Goal: Task Accomplishment & Management: Use online tool/utility

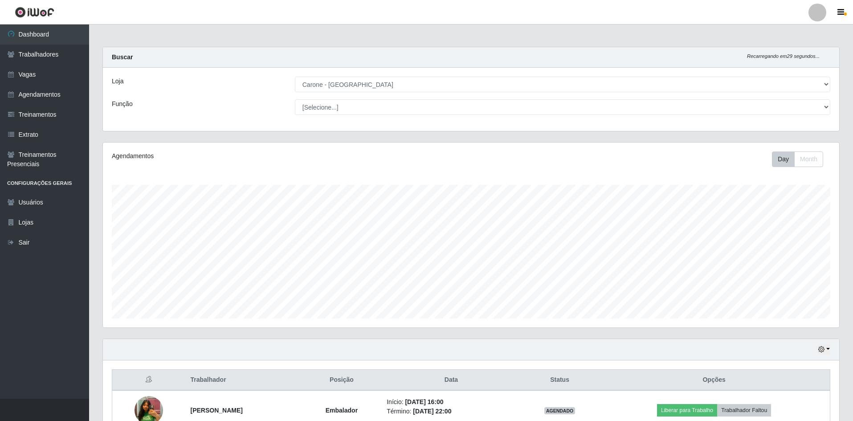
select select "505"
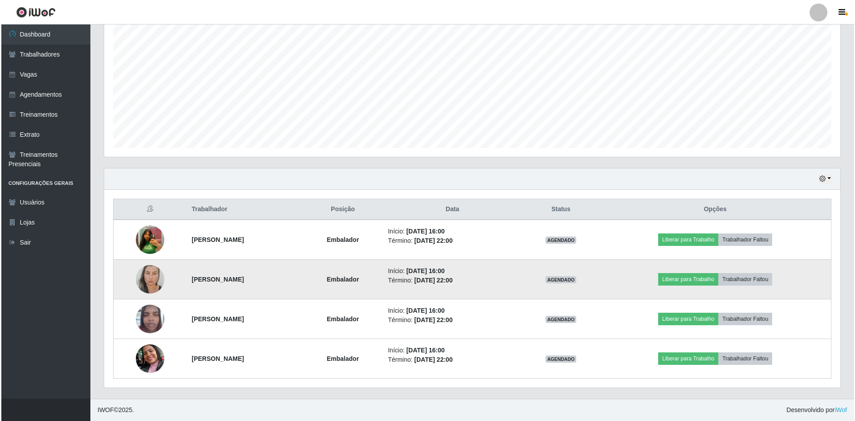
scroll to position [185, 736]
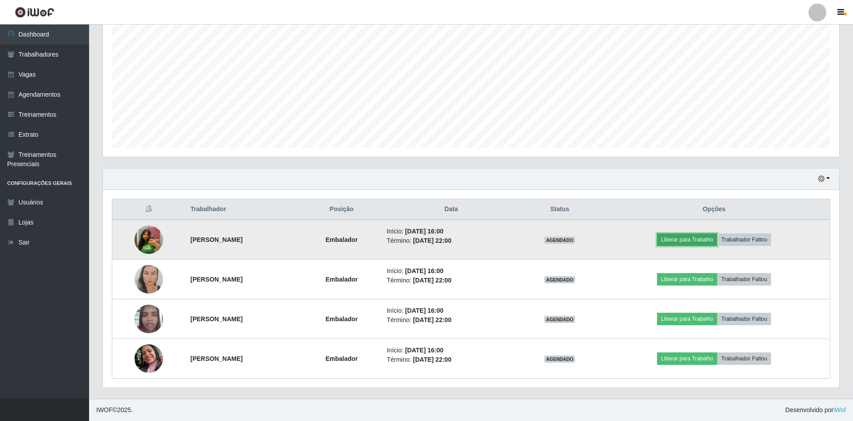
click at [678, 237] on button "Liberar para Trabalho" at bounding box center [687, 239] width 60 height 12
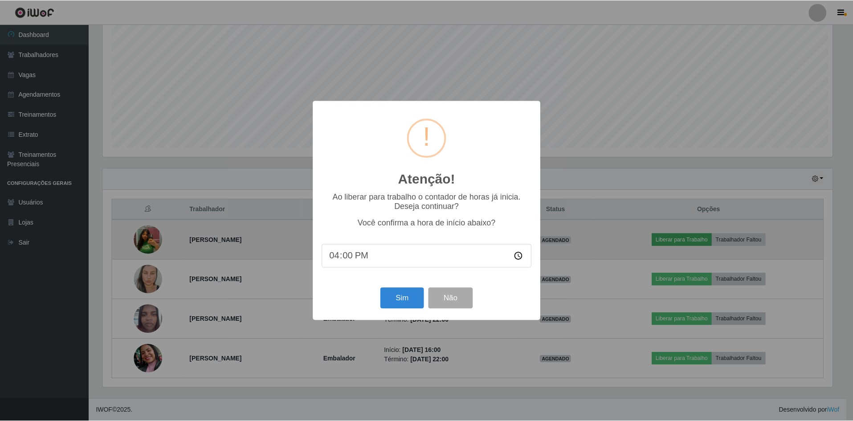
scroll to position [185, 731]
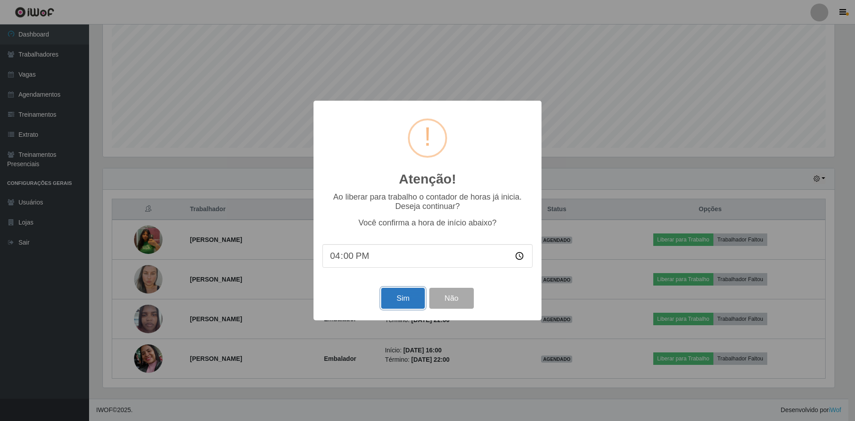
click at [393, 296] on button "Sim" at bounding box center [402, 298] width 43 height 21
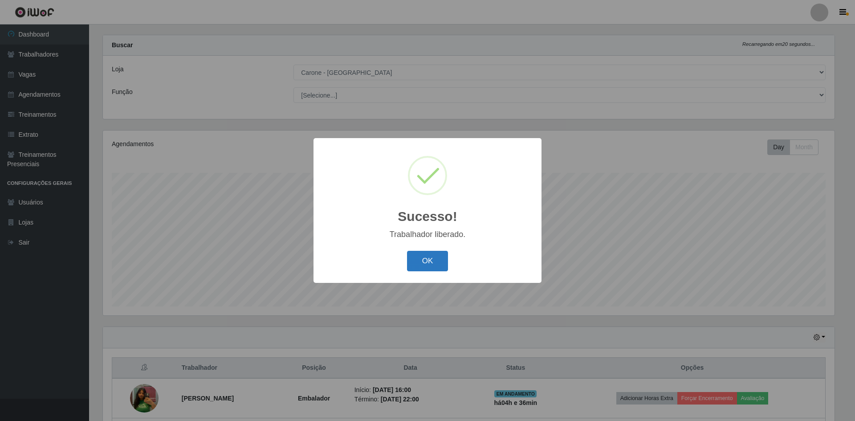
click at [434, 264] on button "OK" at bounding box center [427, 261] width 41 height 21
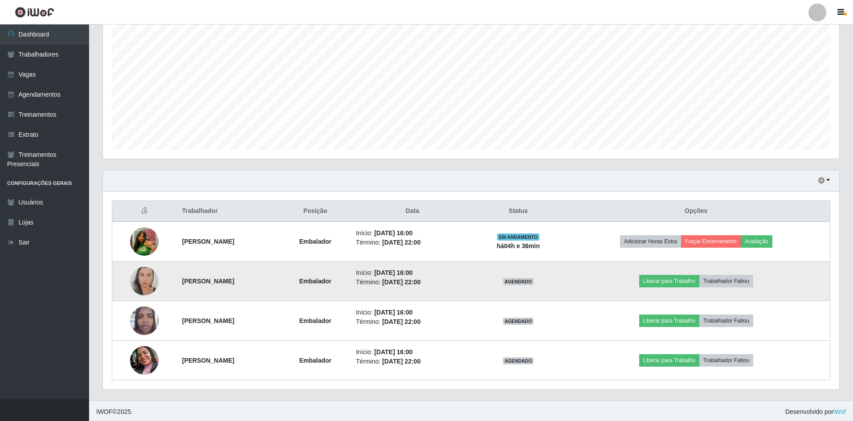
scroll to position [171, 0]
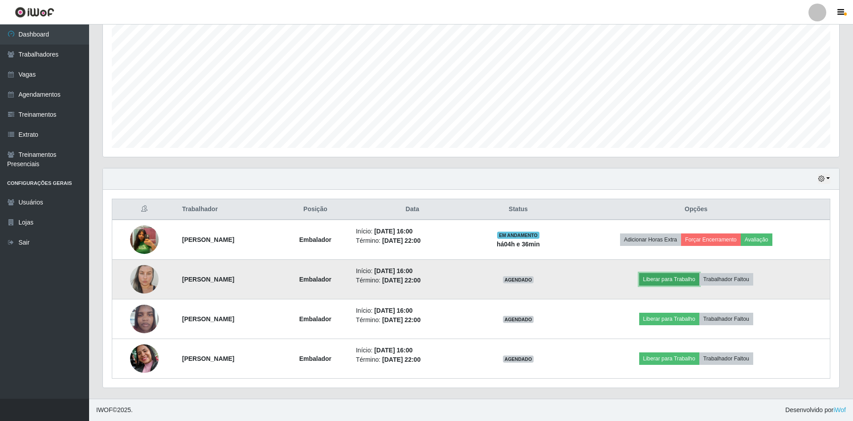
click at [667, 276] on button "Liberar para Trabalho" at bounding box center [669, 279] width 60 height 12
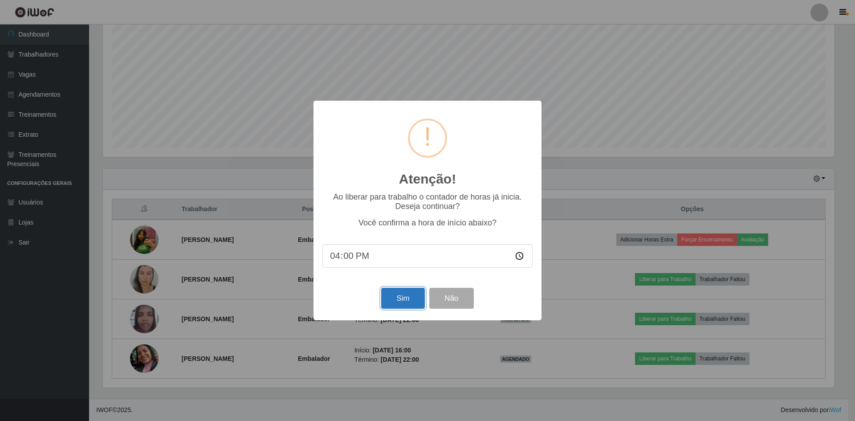
click at [412, 307] on button "Sim" at bounding box center [402, 298] width 43 height 21
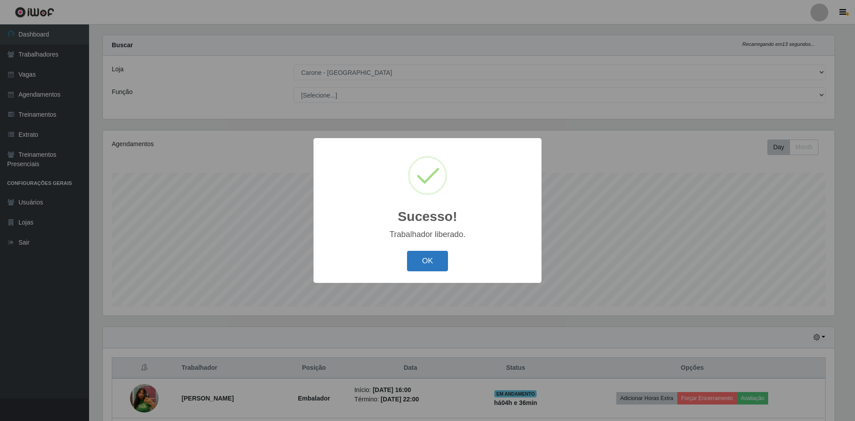
click at [439, 266] on button "OK" at bounding box center [427, 261] width 41 height 21
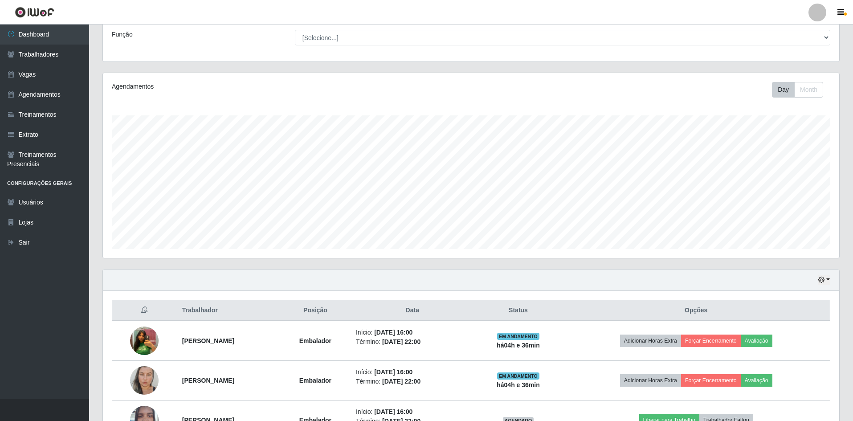
scroll to position [171, 0]
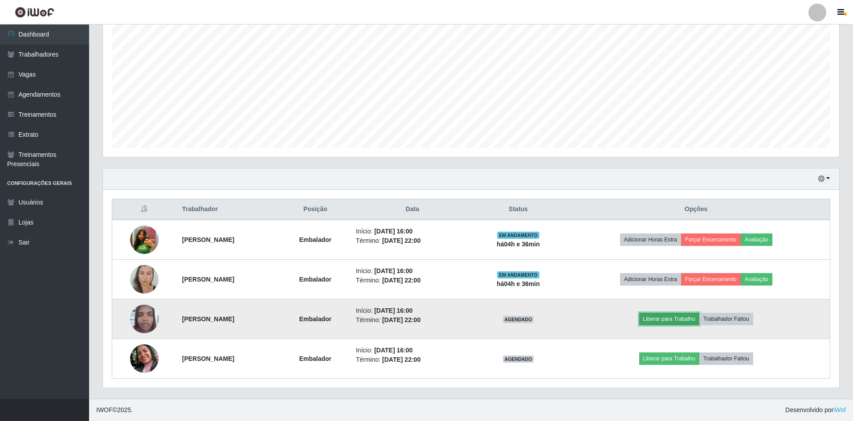
click at [673, 315] on button "Liberar para Trabalho" at bounding box center [669, 319] width 60 height 12
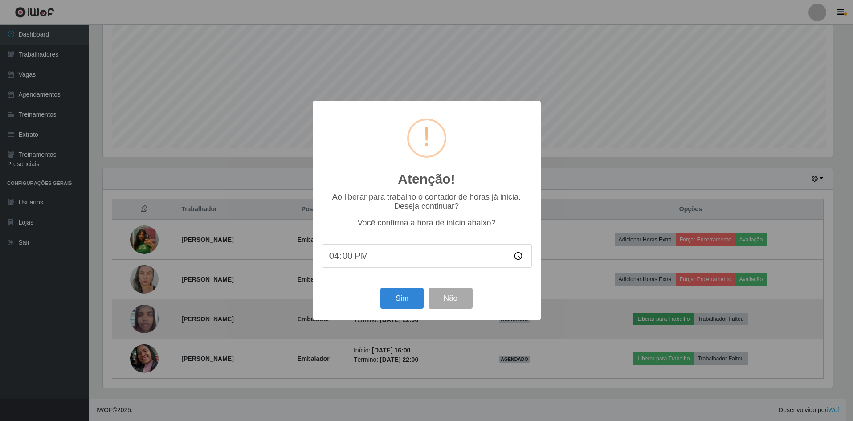
scroll to position [185, 731]
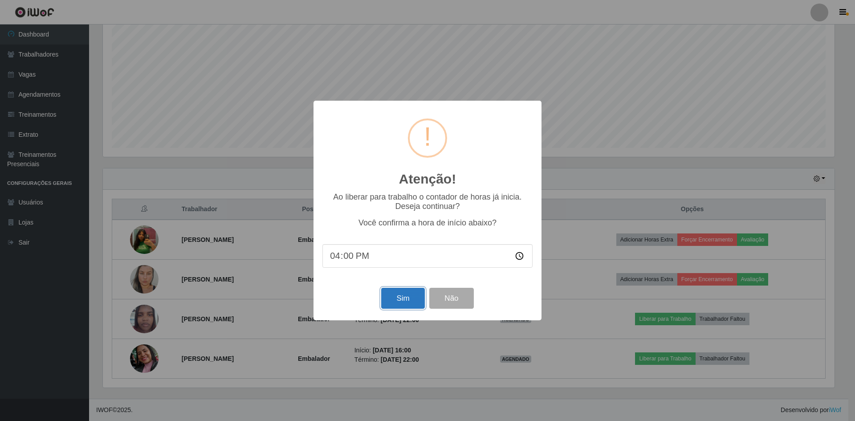
click at [415, 301] on button "Sim" at bounding box center [402, 298] width 43 height 21
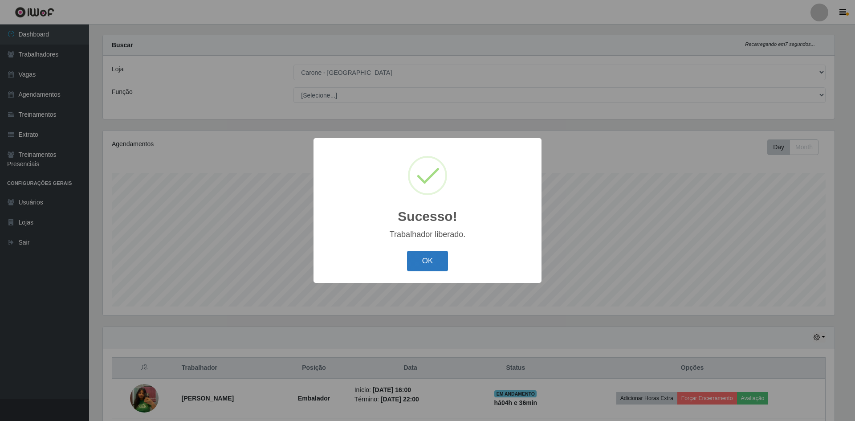
click at [442, 268] on button "OK" at bounding box center [427, 261] width 41 height 21
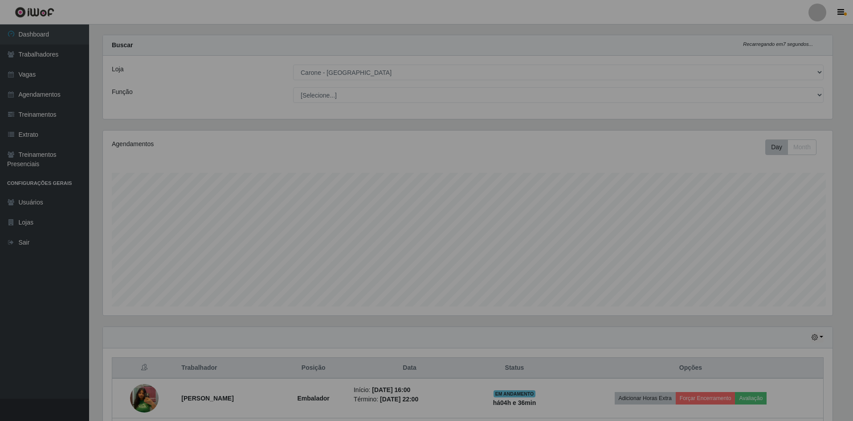
scroll to position [0, 0]
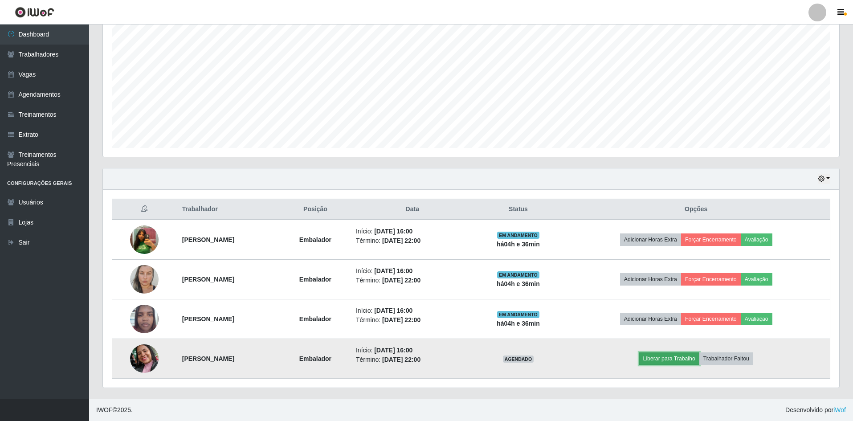
click at [675, 353] on button "Liberar para Trabalho" at bounding box center [669, 358] width 60 height 12
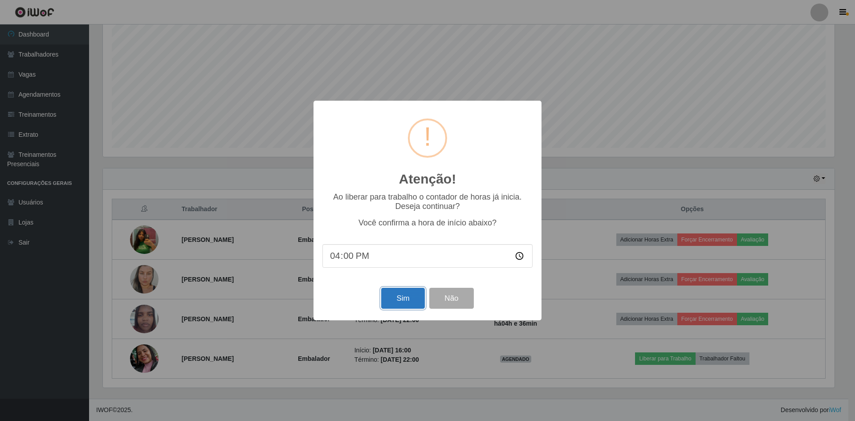
click at [399, 307] on button "Sim" at bounding box center [402, 298] width 43 height 21
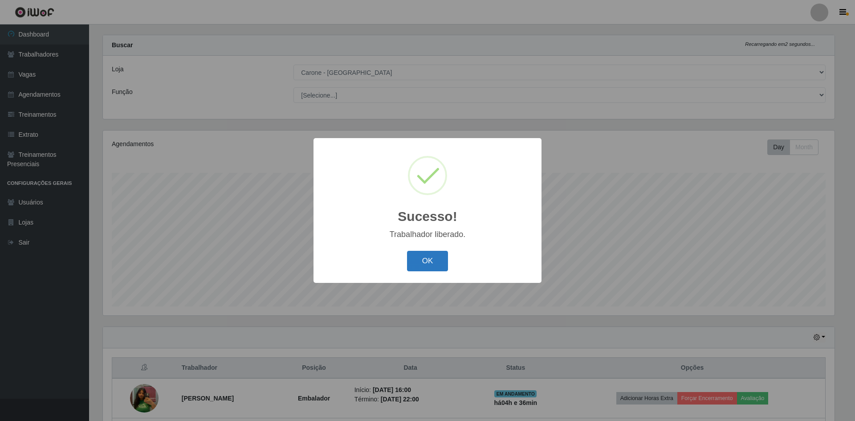
click at [419, 264] on button "OK" at bounding box center [427, 261] width 41 height 21
